Goal: Navigation & Orientation: Understand site structure

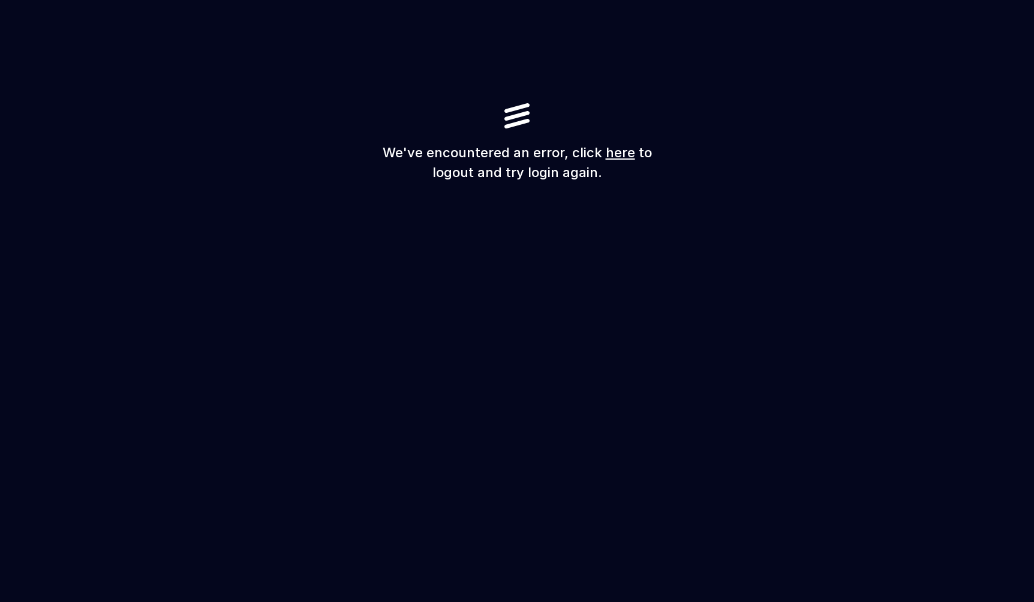
drag, startPoint x: 414, startPoint y: 146, endPoint x: 500, endPoint y: 145, distance: 86.4
click at [503, 145] on h1 "We've encountered an error, click here to logout and try login again." at bounding box center [517, 163] width 288 height 40
click at [503, 157] on h1 "We've encountered an error, click here to logout and try login again." at bounding box center [517, 163] width 288 height 40
click at [616, 155] on link "here" at bounding box center [620, 153] width 29 height 16
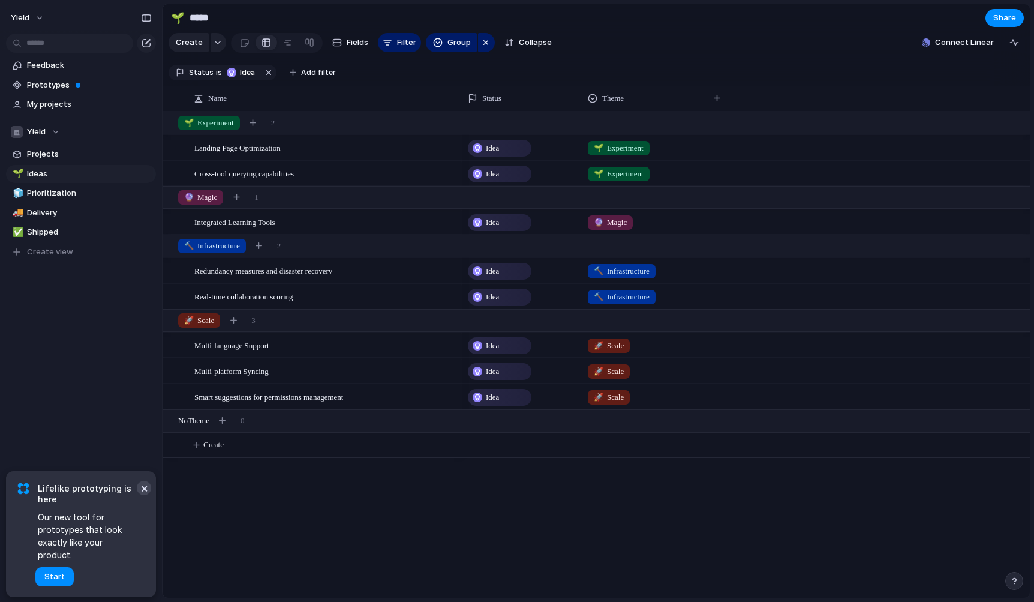
click at [144, 495] on button "×" at bounding box center [144, 487] width 14 height 14
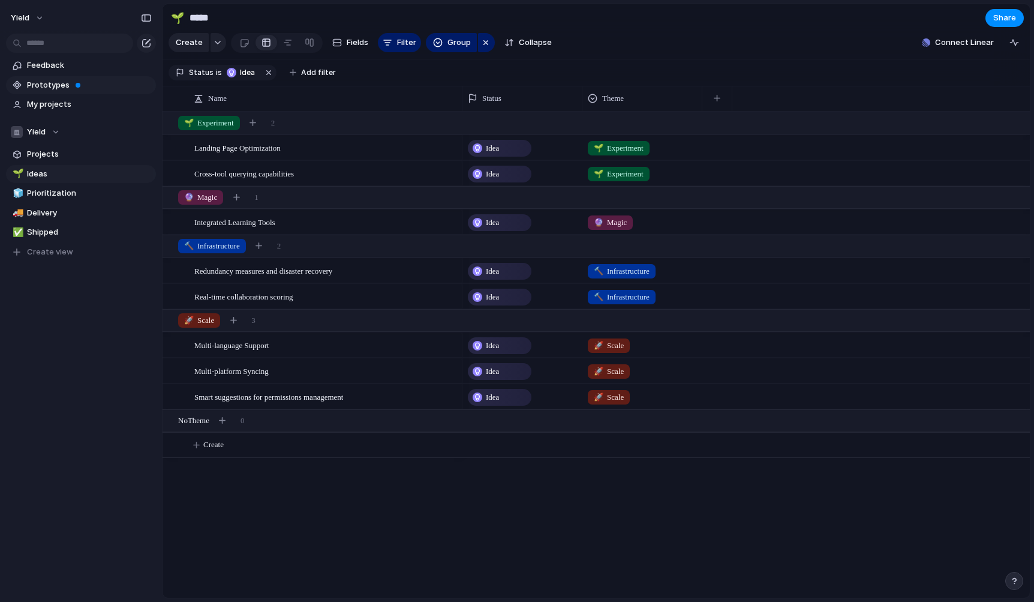
click at [40, 85] on span "Prototypes" at bounding box center [89, 85] width 125 height 12
click at [70, 157] on span "Projects" at bounding box center [89, 154] width 125 height 12
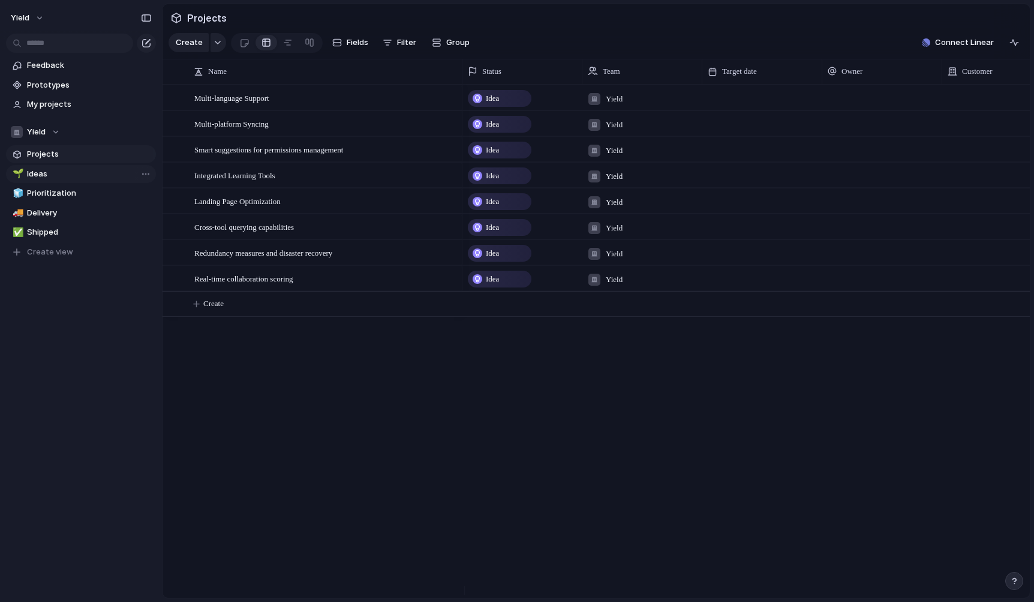
click at [53, 172] on span "Ideas" at bounding box center [89, 174] width 125 height 12
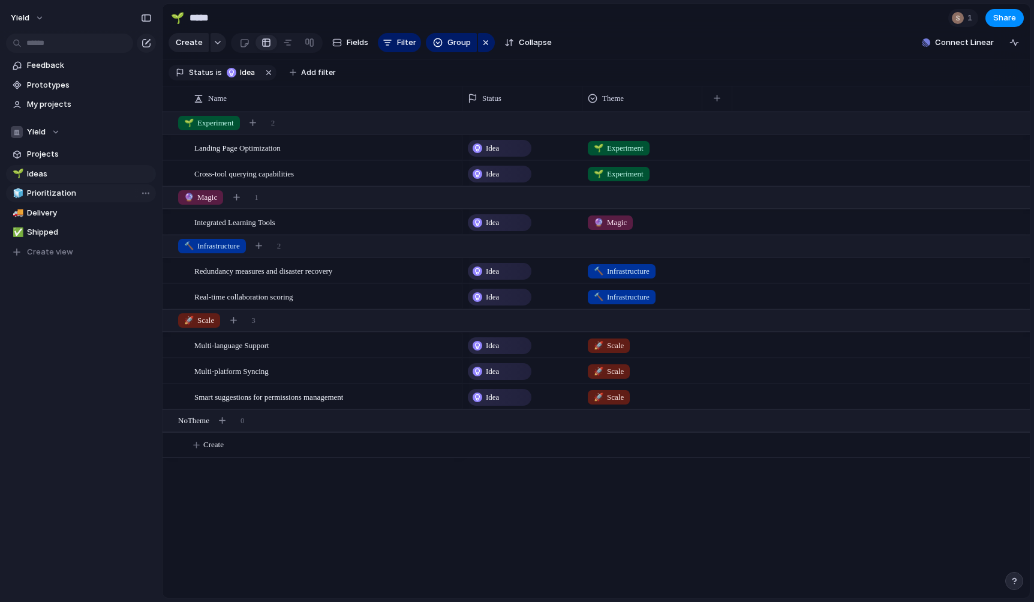
click at [52, 193] on span "Prioritization" at bounding box center [89, 193] width 125 height 12
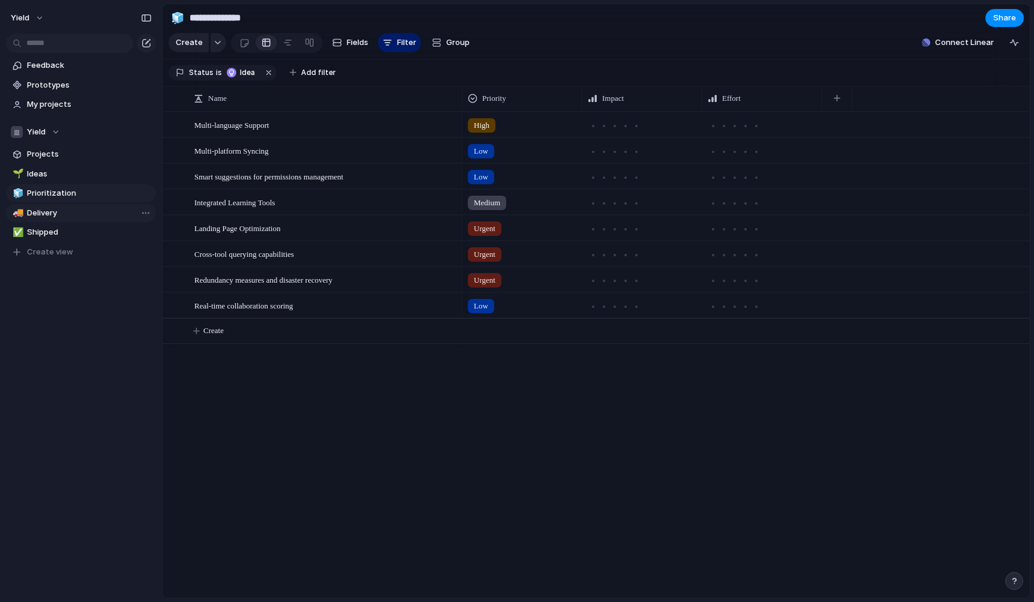
click at [57, 206] on link "🚚 Delivery" at bounding box center [81, 213] width 150 height 18
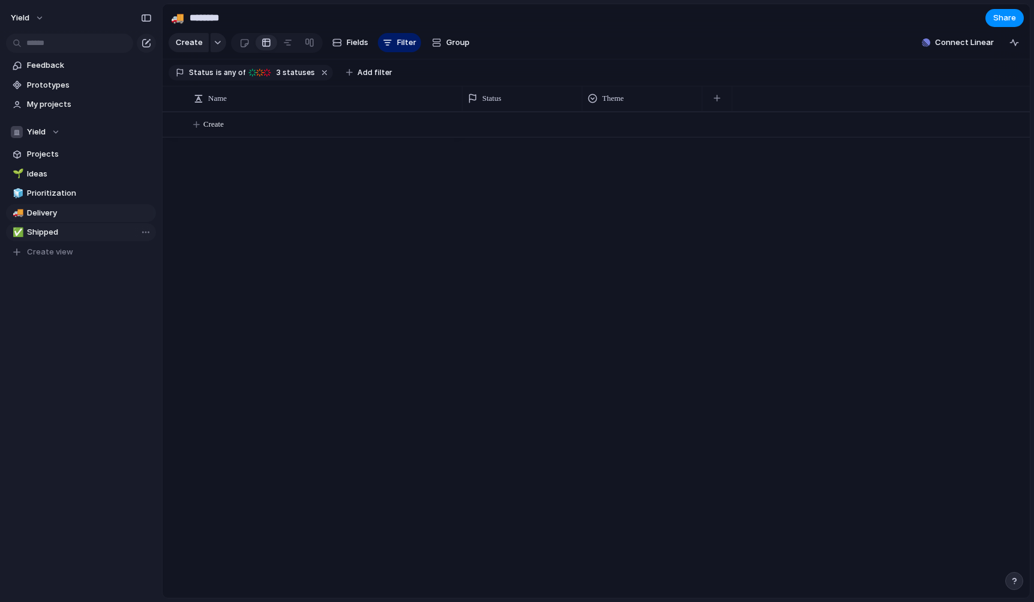
click at [66, 229] on span "Shipped" at bounding box center [89, 232] width 125 height 12
click at [67, 216] on span "Delivery" at bounding box center [89, 213] width 125 height 12
click at [66, 193] on span "Prioritization" at bounding box center [89, 193] width 125 height 12
type input "**********"
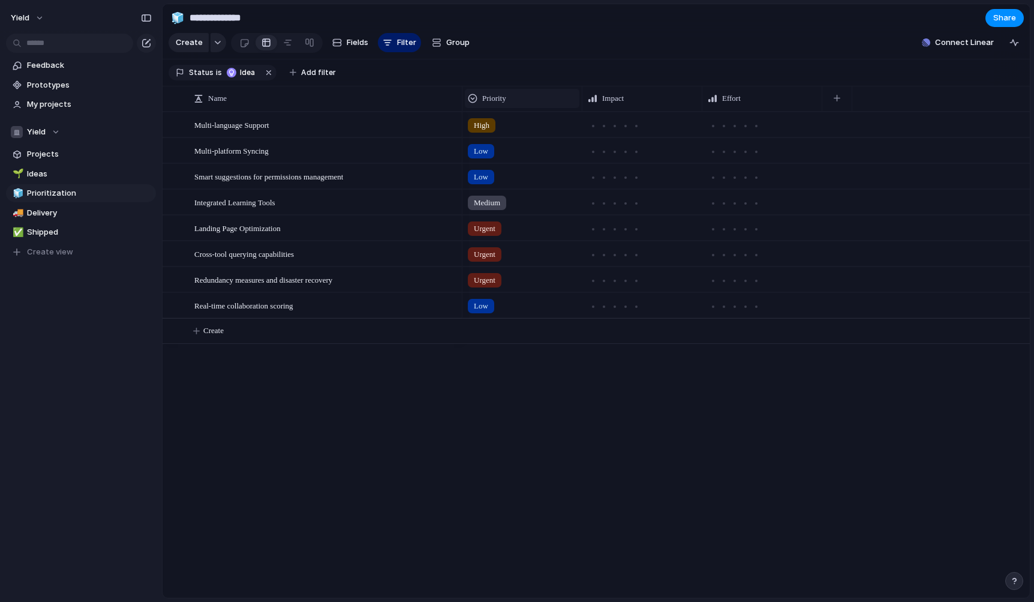
click at [469, 103] on div at bounding box center [473, 99] width 10 height 10
click at [488, 104] on div "Modify Hide Sort ascending Sort descending" at bounding box center [517, 301] width 1034 height 602
